Goal: Information Seeking & Learning: Check status

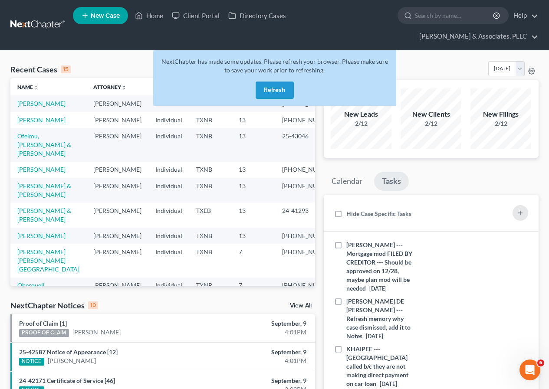
click at [280, 87] on button "Refresh" at bounding box center [275, 90] width 38 height 17
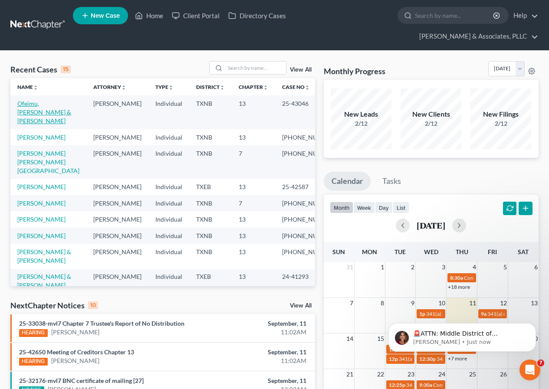
click at [28, 106] on link "Ofeimu, [PERSON_NAME] & [PERSON_NAME]" at bounding box center [44, 112] width 54 height 25
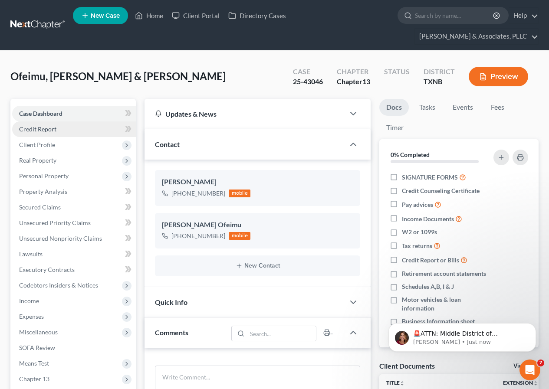
click at [52, 128] on span "Credit Report" at bounding box center [37, 128] width 37 height 7
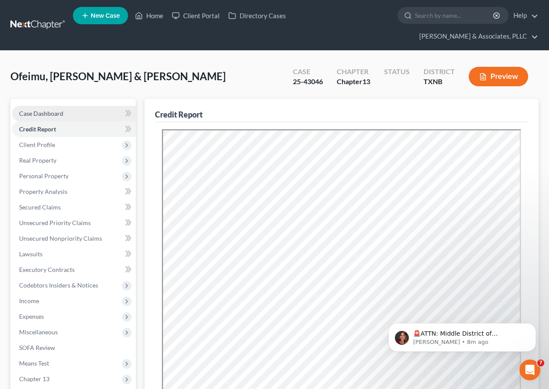
click at [48, 115] on span "Case Dashboard" at bounding box center [41, 113] width 44 height 7
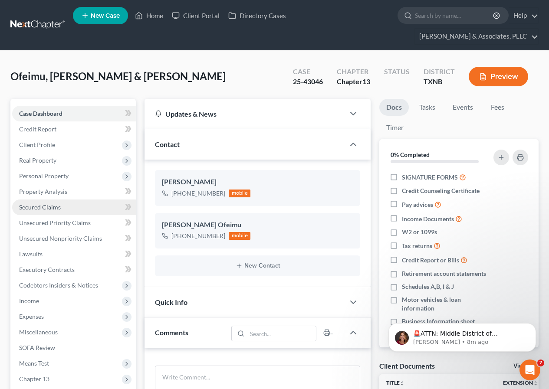
click at [50, 205] on span "Secured Claims" at bounding box center [40, 207] width 42 height 7
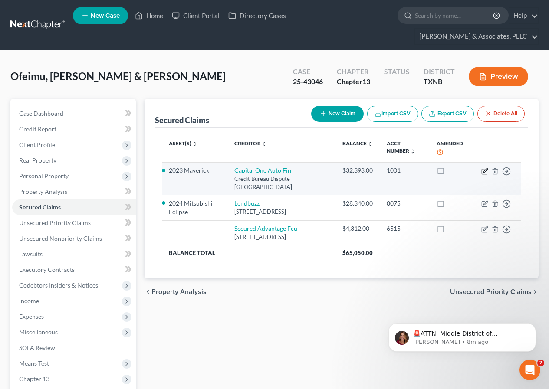
click at [483, 172] on icon "button" at bounding box center [485, 171] width 7 height 7
select select "45"
select select "0"
select select "8"
select select "2"
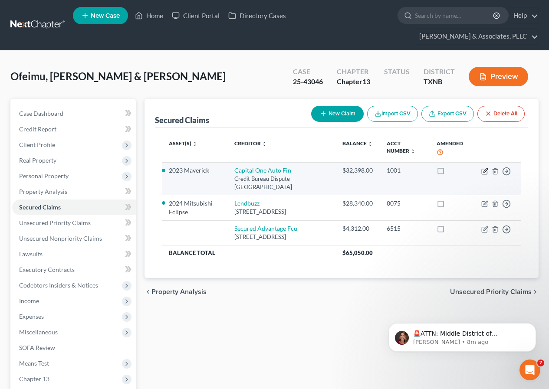
select select "2"
select select "0"
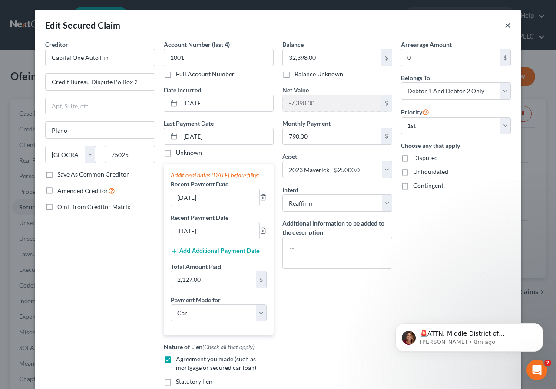
click at [505, 26] on button "×" at bounding box center [508, 25] width 6 height 10
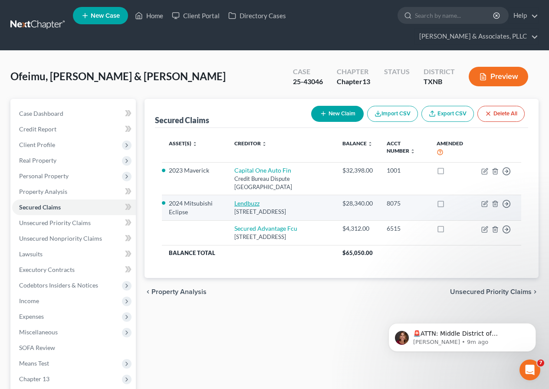
click at [248, 205] on link "Lendbuzz" at bounding box center [246, 203] width 25 height 7
select select "22"
select select "0"
select select "9"
select select "2"
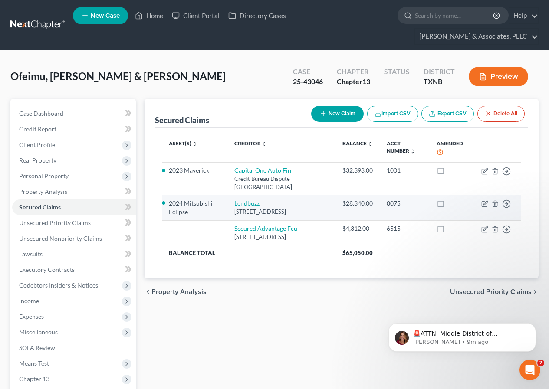
select select "1"
select select "0"
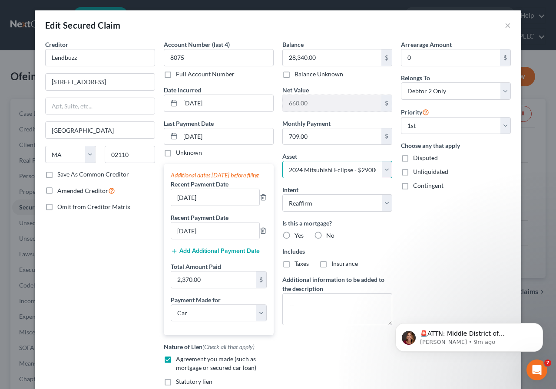
click at [385, 172] on select "Select Other Multiple Assets Clothing - Women's Apparel $2000; Men's Apparel $2…" at bounding box center [337, 169] width 110 height 17
select select "8"
click at [282, 161] on select "Select Other Multiple Assets Clothing - Women's Apparel $2000; Men's Apparel $2…" at bounding box center [337, 169] width 110 height 17
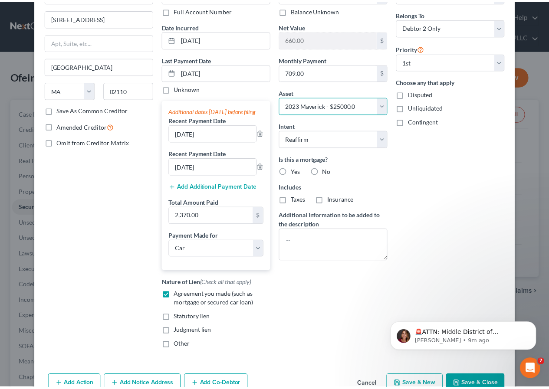
scroll to position [120, 0]
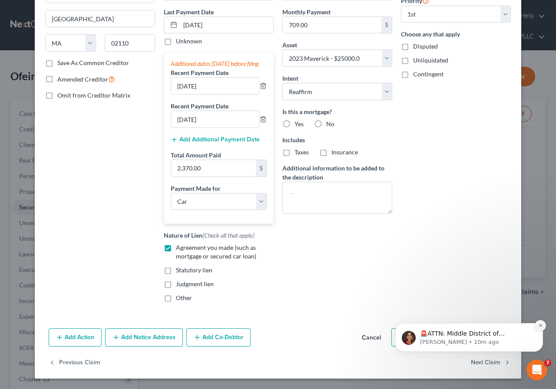
click at [541, 325] on icon "Dismiss notification" at bounding box center [539, 325] width 3 height 3
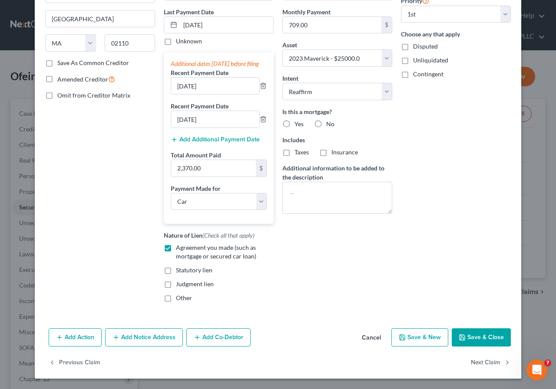
click at [471, 335] on button "Save & Close" at bounding box center [481, 338] width 59 height 18
select select
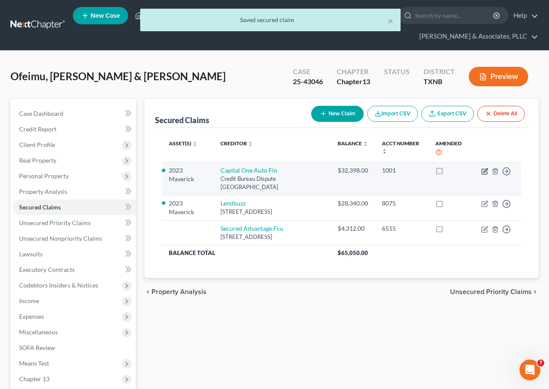
click at [483, 173] on icon "button" at bounding box center [485, 171] width 7 height 7
select select "45"
select select "0"
select select "8"
select select "2"
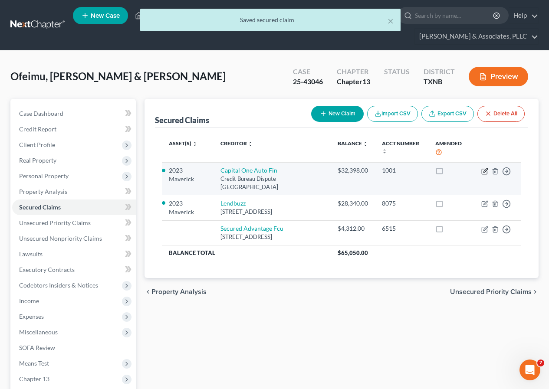
select select "2"
select select "0"
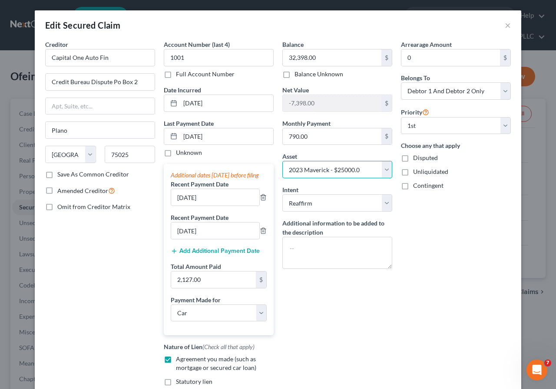
click at [385, 172] on select "Select Other Multiple Assets Clothing - Women's Apparel $2000; Men's Apparel $2…" at bounding box center [337, 169] width 110 height 17
select select "9"
click at [282, 161] on select "Select Other Multiple Assets Clothing - Women's Apparel $2000; Men's Apparel $2…" at bounding box center [337, 169] width 110 height 17
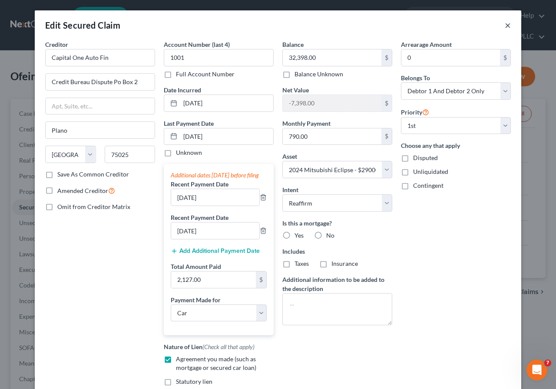
click at [505, 25] on button "×" at bounding box center [508, 25] width 6 height 10
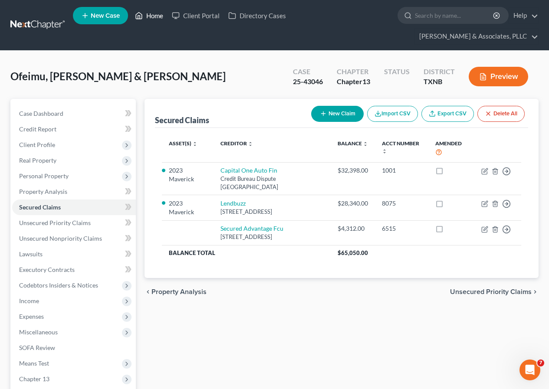
click at [155, 17] on link "Home" at bounding box center [149, 16] width 37 height 16
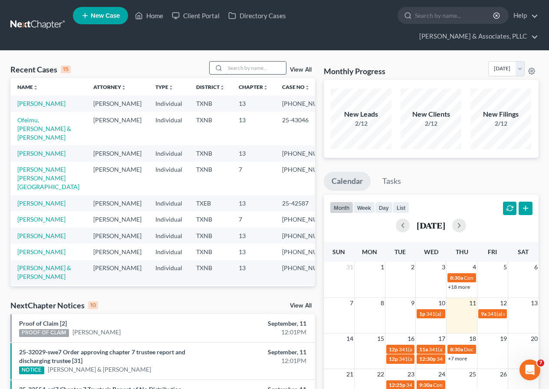
click at [239, 69] on input "search" at bounding box center [255, 68] width 61 height 13
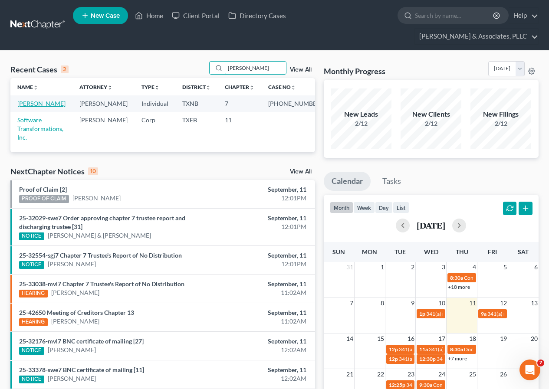
type input "[PERSON_NAME]"
click at [29, 106] on link "[PERSON_NAME]" at bounding box center [41, 103] width 48 height 7
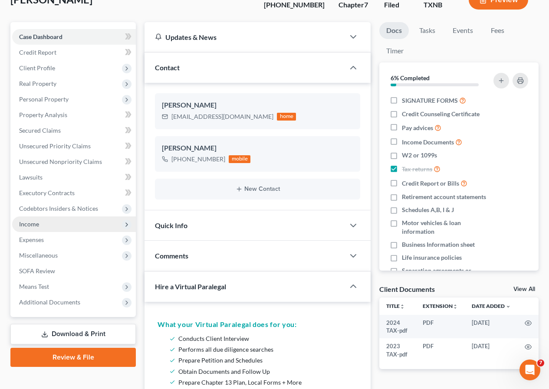
scroll to position [87, 0]
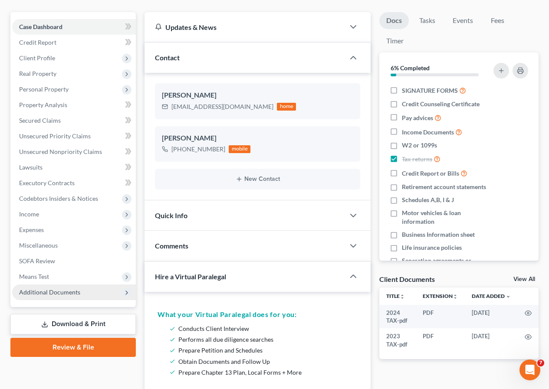
click at [63, 288] on span "Additional Documents" at bounding box center [74, 293] width 124 height 16
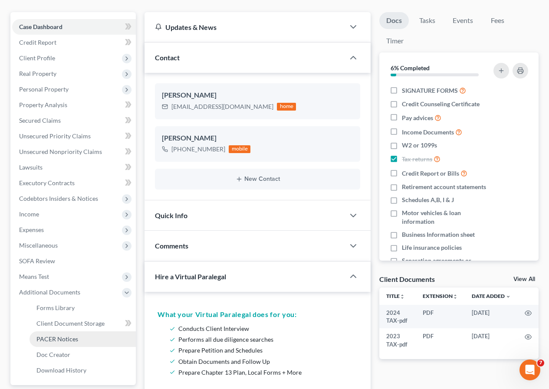
click at [66, 338] on span "PACER Notices" at bounding box center [57, 339] width 42 height 7
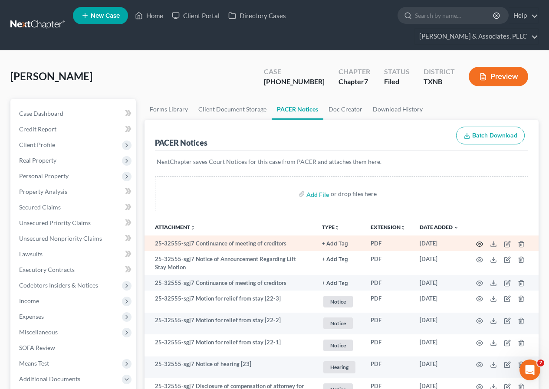
click at [479, 245] on circle "button" at bounding box center [480, 245] width 2 height 2
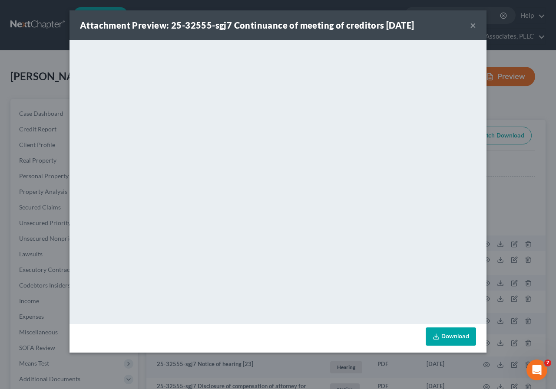
click at [472, 24] on button "×" at bounding box center [473, 25] width 6 height 10
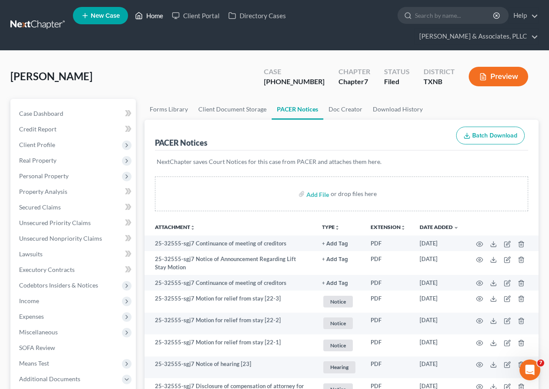
click at [152, 19] on link "Home" at bounding box center [149, 16] width 37 height 16
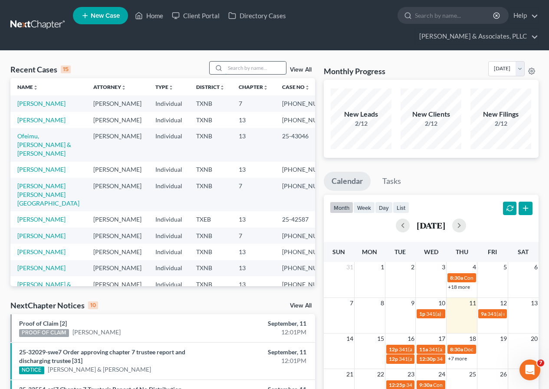
click at [236, 67] on input "search" at bounding box center [255, 68] width 61 height 13
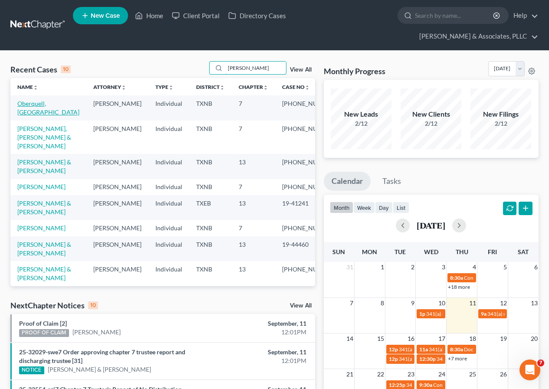
type input "[PERSON_NAME]"
click at [33, 106] on link "Oberquell, [GEOGRAPHIC_DATA]" at bounding box center [48, 108] width 62 height 16
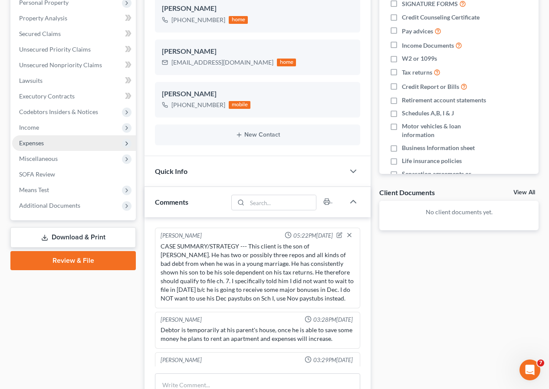
scroll to position [80, 0]
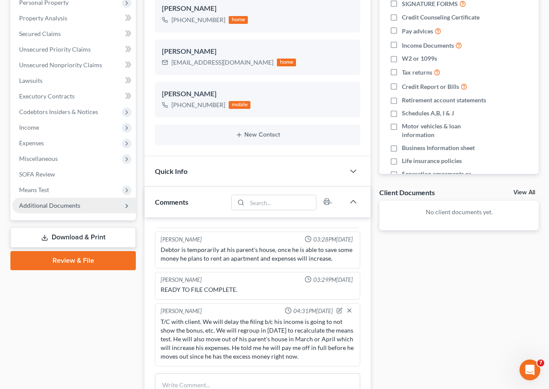
click at [53, 208] on span "Additional Documents" at bounding box center [49, 205] width 61 height 7
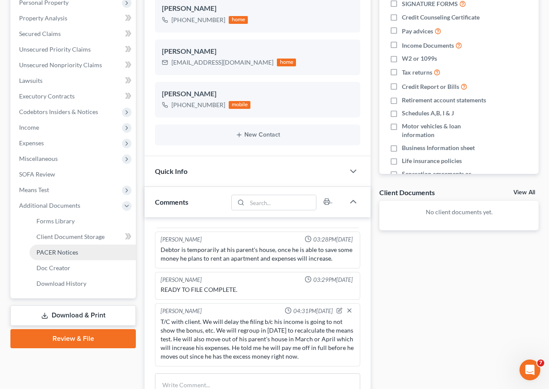
click at [63, 252] on span "PACER Notices" at bounding box center [57, 252] width 42 height 7
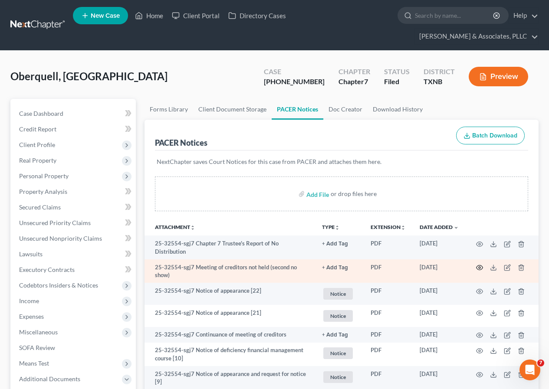
click at [479, 264] on icon "button" at bounding box center [479, 267] width 7 height 7
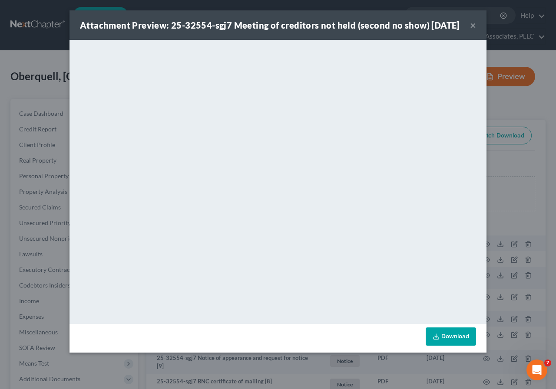
click at [473, 30] on button "×" at bounding box center [473, 25] width 6 height 10
